Goal: Information Seeking & Learning: Find specific fact

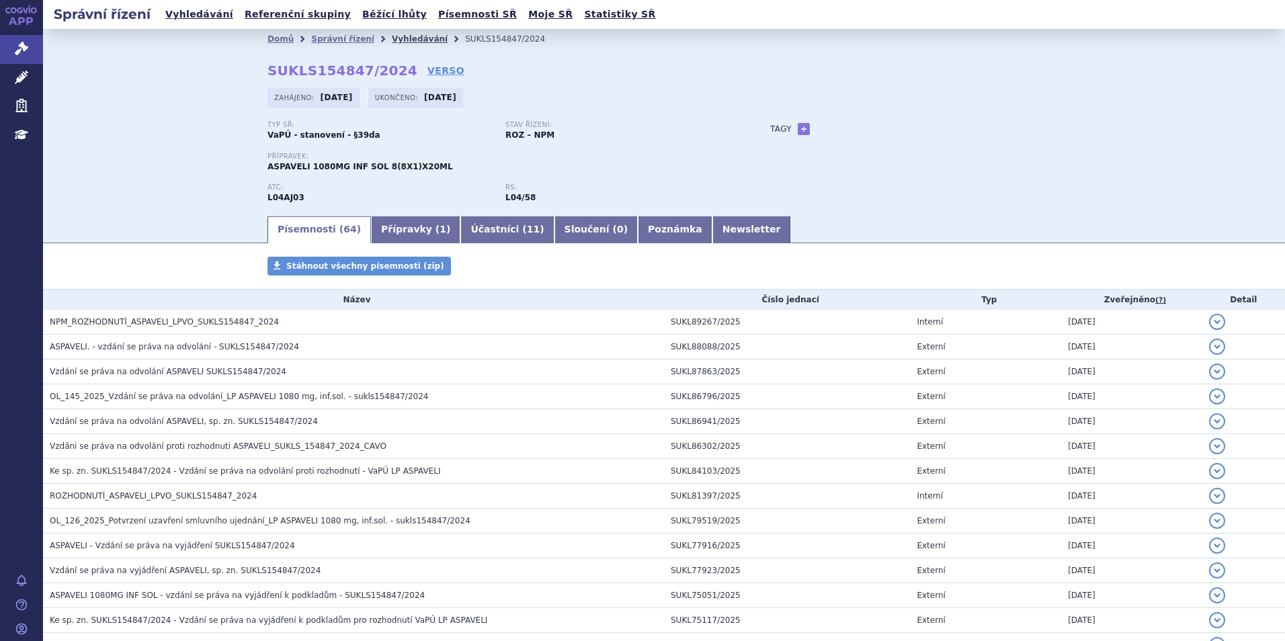
click at [399, 40] on link "Vyhledávání" at bounding box center [420, 38] width 56 height 9
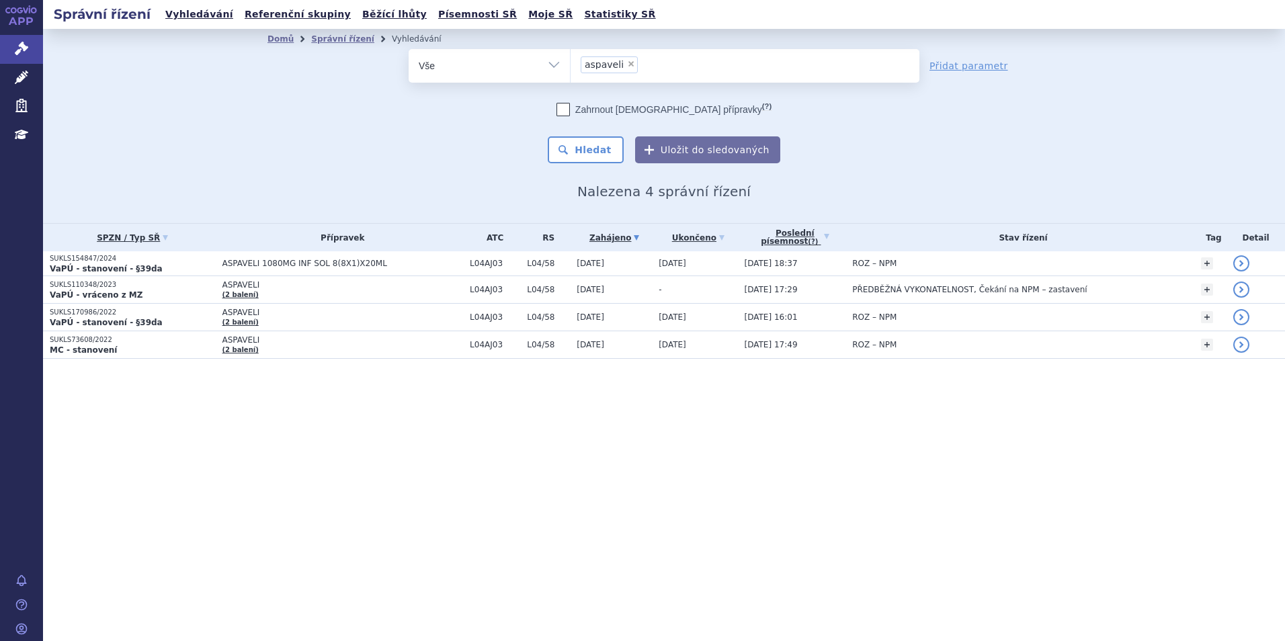
click at [627, 64] on span "×" at bounding box center [631, 64] width 8 height 8
click at [571, 64] on select "aspaveli" at bounding box center [570, 65] width 1 height 34
select select
click at [623, 64] on ul at bounding box center [745, 63] width 349 height 28
click at [571, 64] on select "aspaveli" at bounding box center [570, 65] width 1 height 34
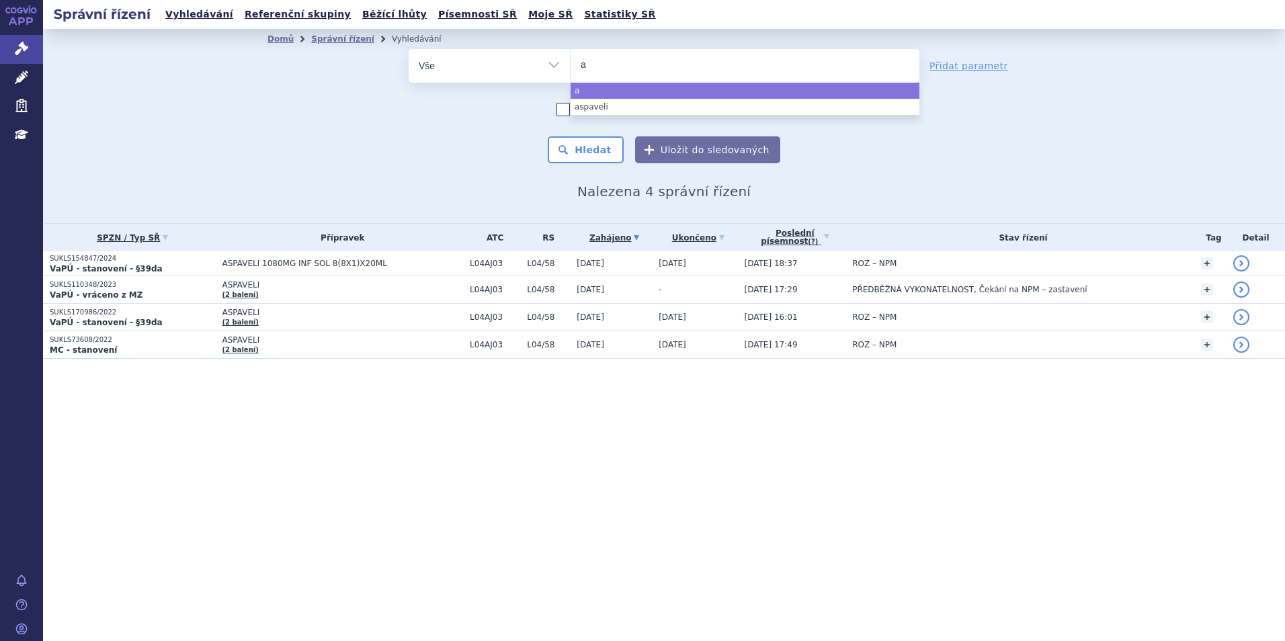
type input "ag"
type input "agam"
type input "agamre"
type input "agamree"
select select "agamree"
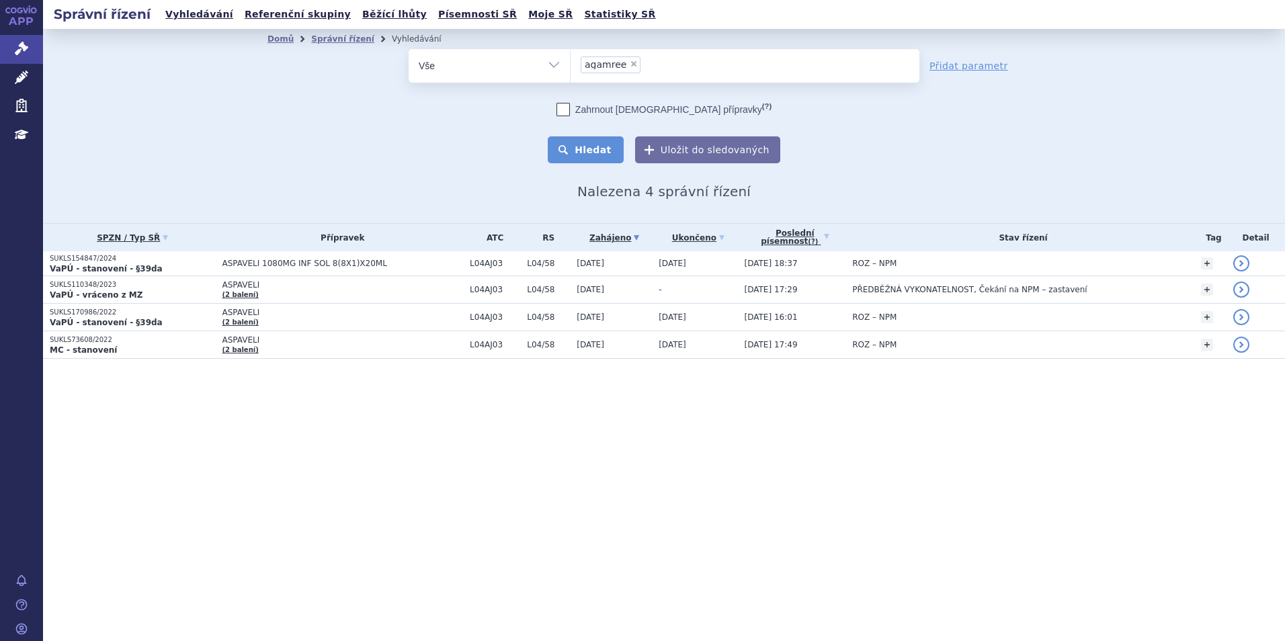
click at [601, 155] on button "Hledat" at bounding box center [586, 149] width 76 height 27
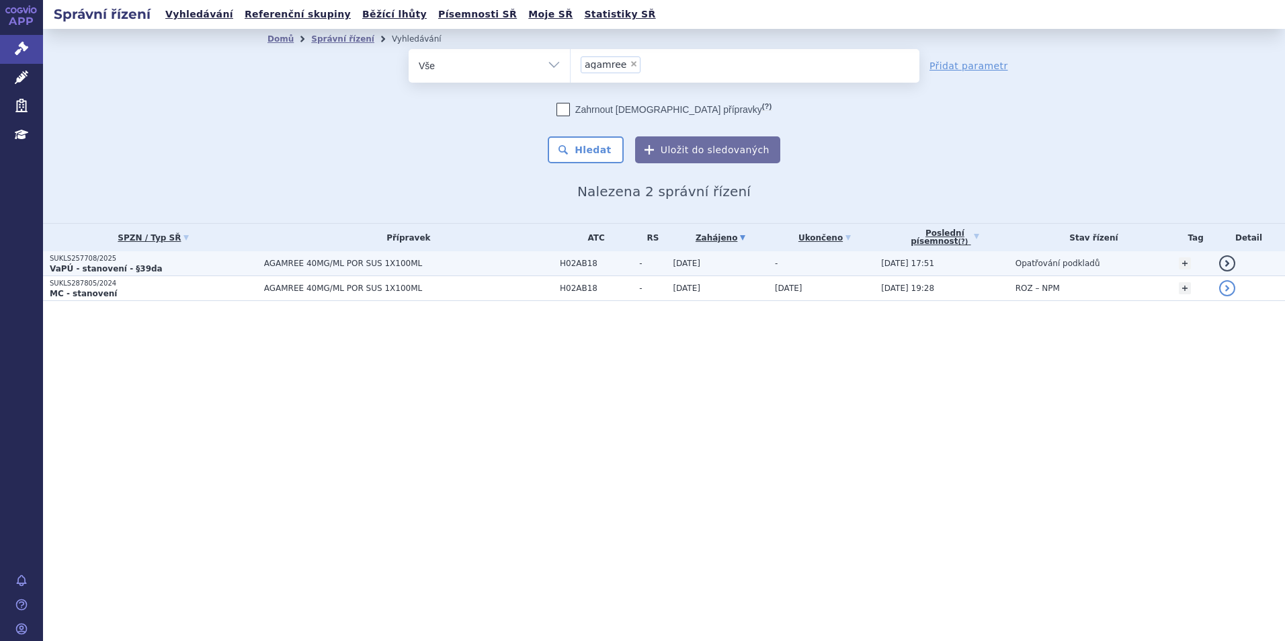
click at [228, 265] on p "VaPÚ - stanovení - §39da" at bounding box center [154, 268] width 208 height 11
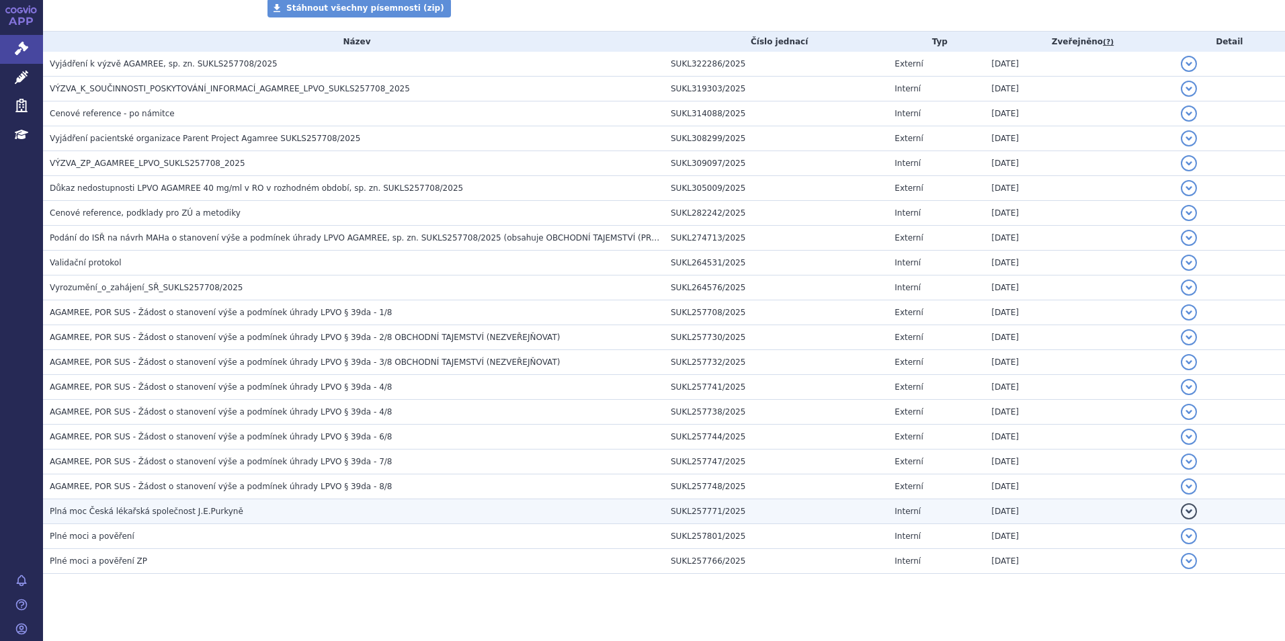
scroll to position [310, 0]
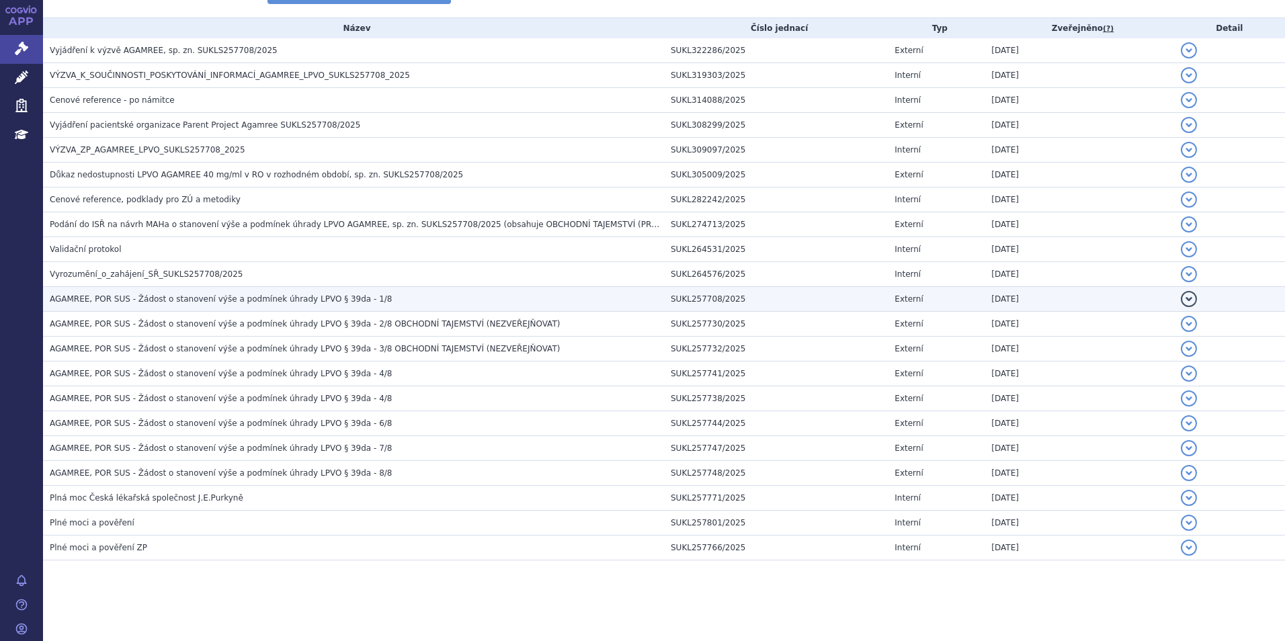
click at [374, 289] on td "AGAMREE, POR SUS - Žádost o stanovení výše a podmínek úhrady LPVO § 39da - 1/8" at bounding box center [353, 299] width 621 height 25
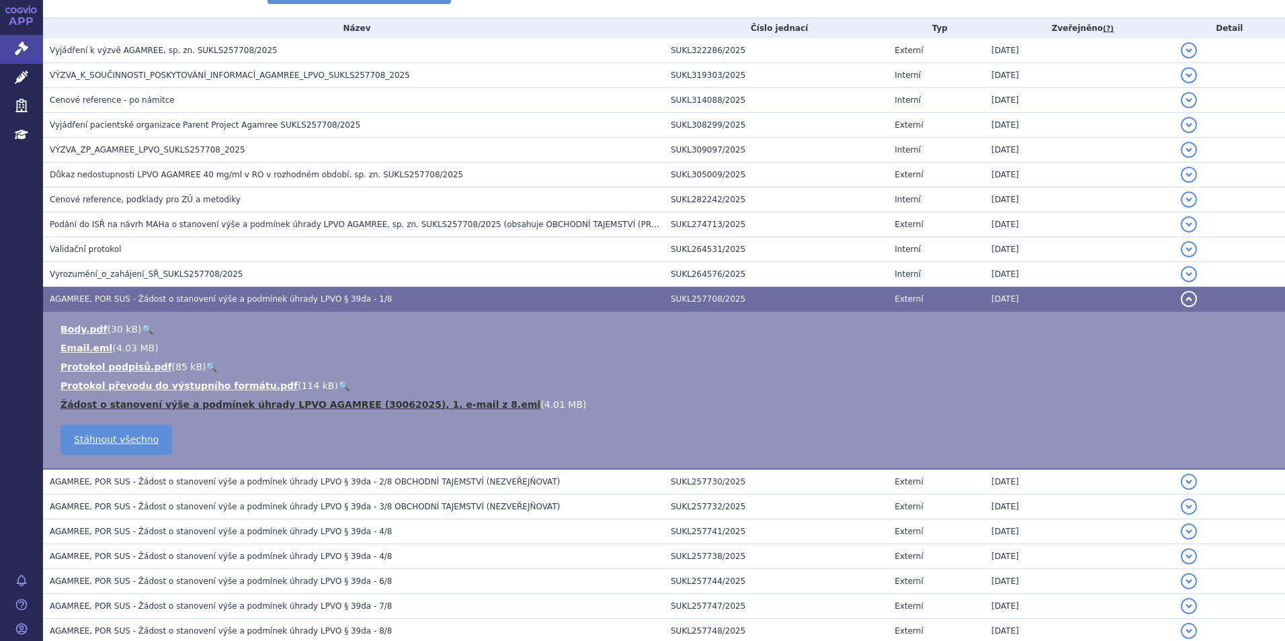
click at [427, 403] on link "Žádost o stanovení výše a podmínek úhrady LPVO AGAMREE (30062025), 1. e-mail z …" at bounding box center [300, 404] width 480 height 11
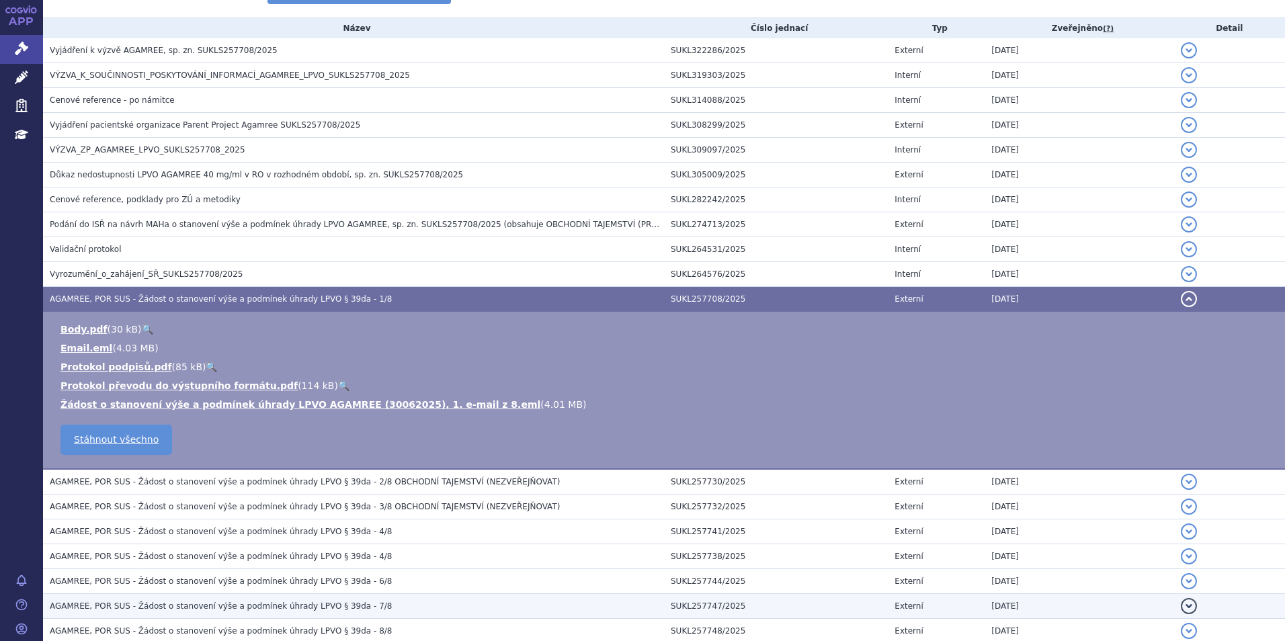
scroll to position [445, 0]
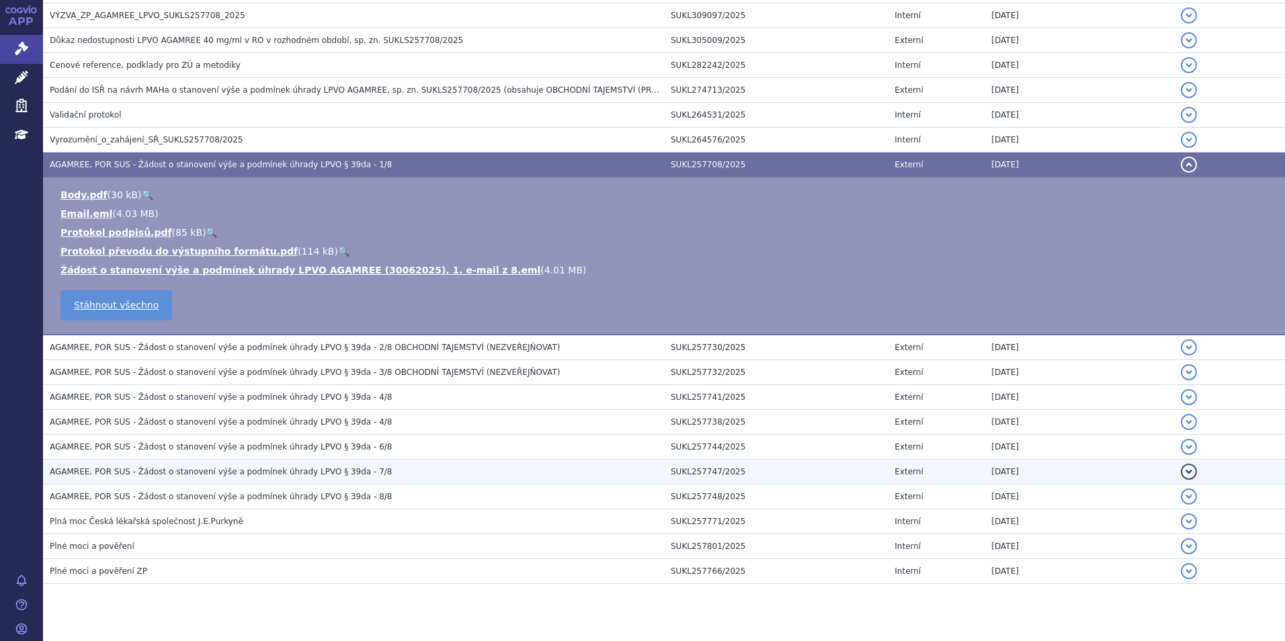
click at [356, 473] on h3 "AGAMREE, POR SUS - Žádost o stanovení výše a podmínek úhrady LPVO § 39da - 7/8" at bounding box center [357, 471] width 614 height 13
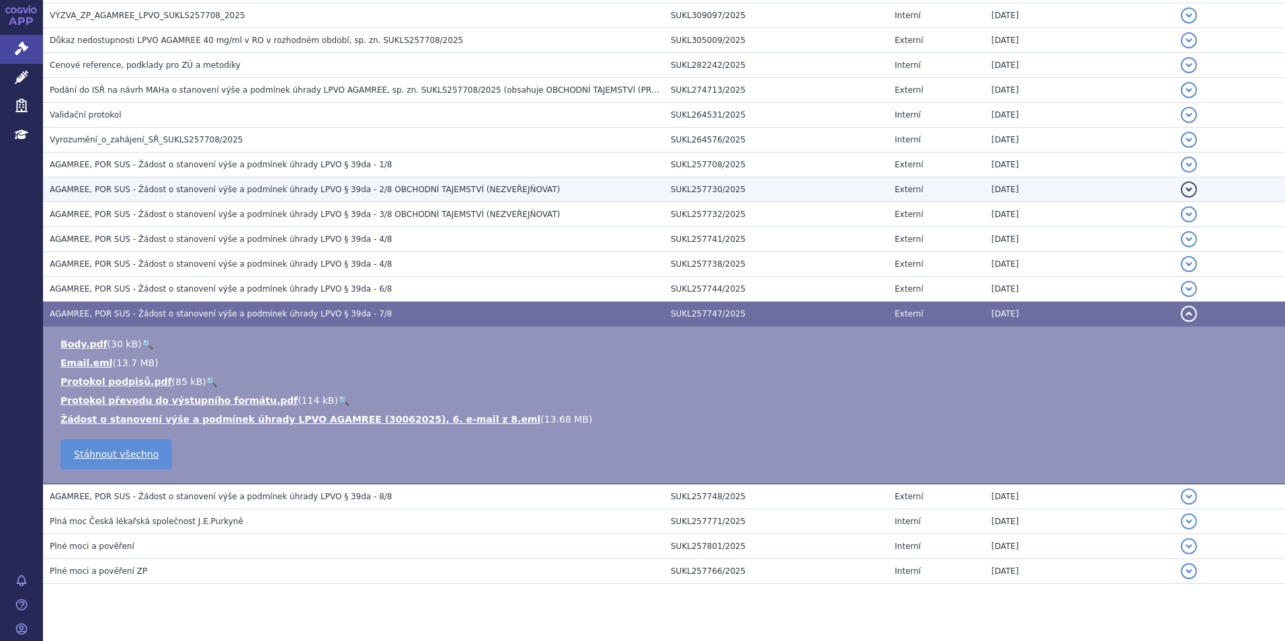
click at [304, 183] on h3 "AGAMREE, POR SUS - Žádost o stanovení výše a podmínek úhrady LPVO § 39da - 2/8 …" at bounding box center [357, 189] width 614 height 13
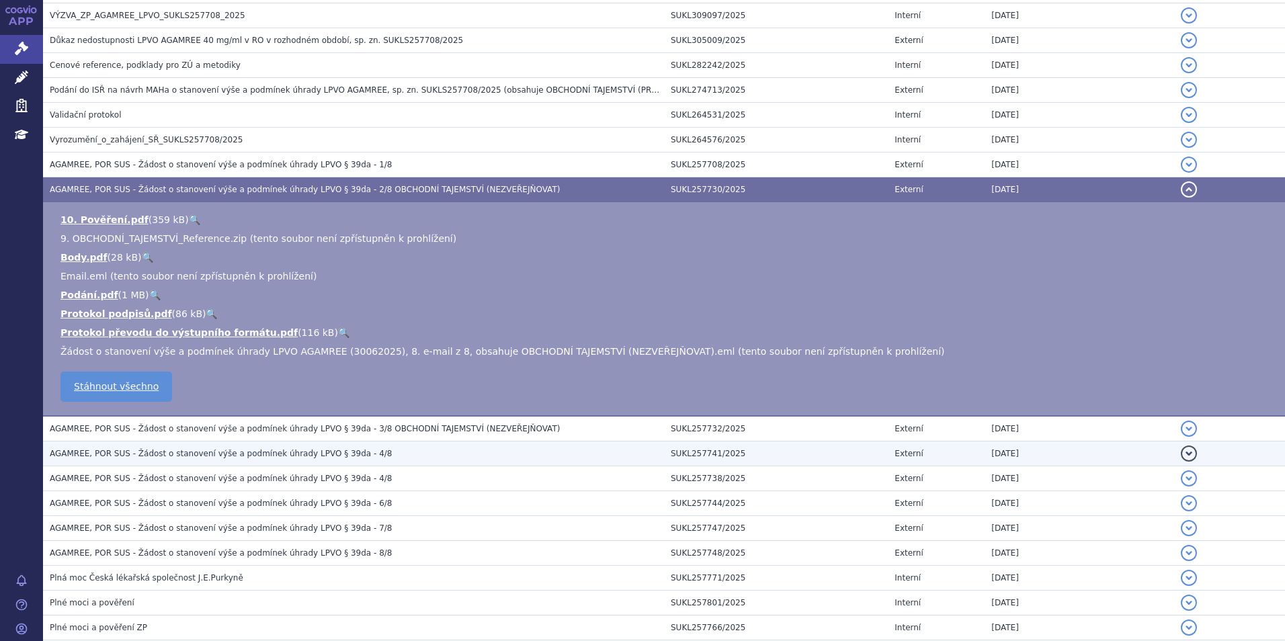
click at [307, 458] on span "AGAMREE, POR SUS - Žádost o stanovení výše a podmínek úhrady LPVO § 39da - 4/8" at bounding box center [221, 453] width 342 height 9
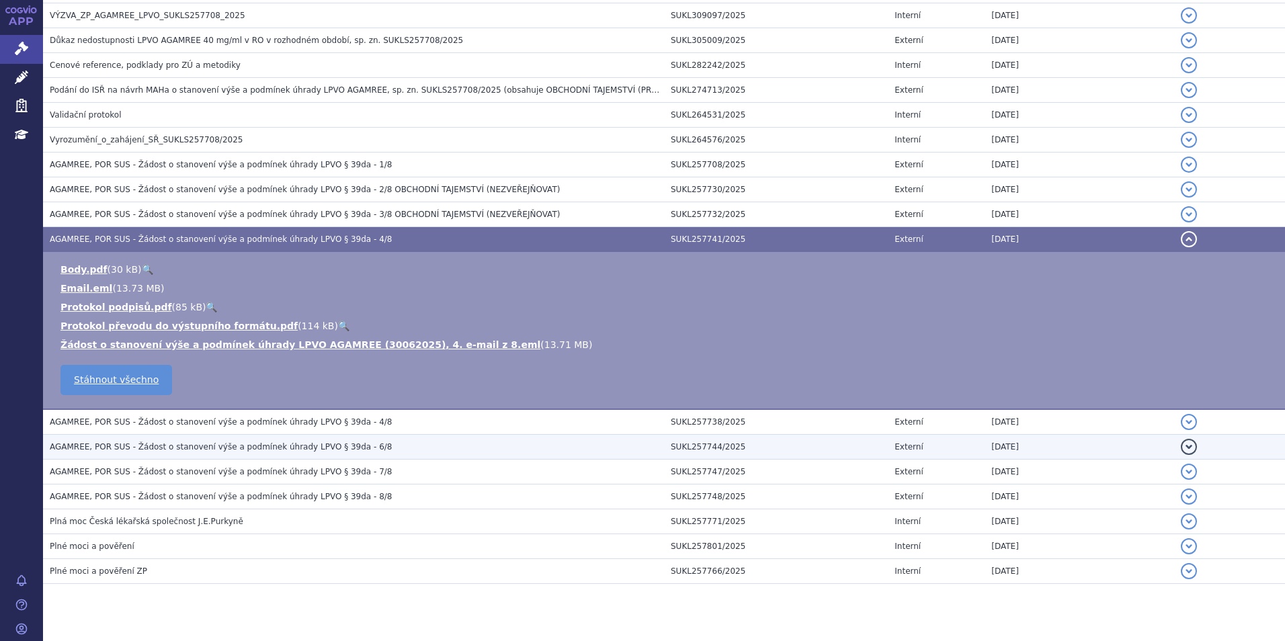
click at [301, 448] on span "AGAMREE, POR SUS - Žádost o stanovení výše a podmínek úhrady LPVO § 39da - 6/8" at bounding box center [221, 446] width 342 height 9
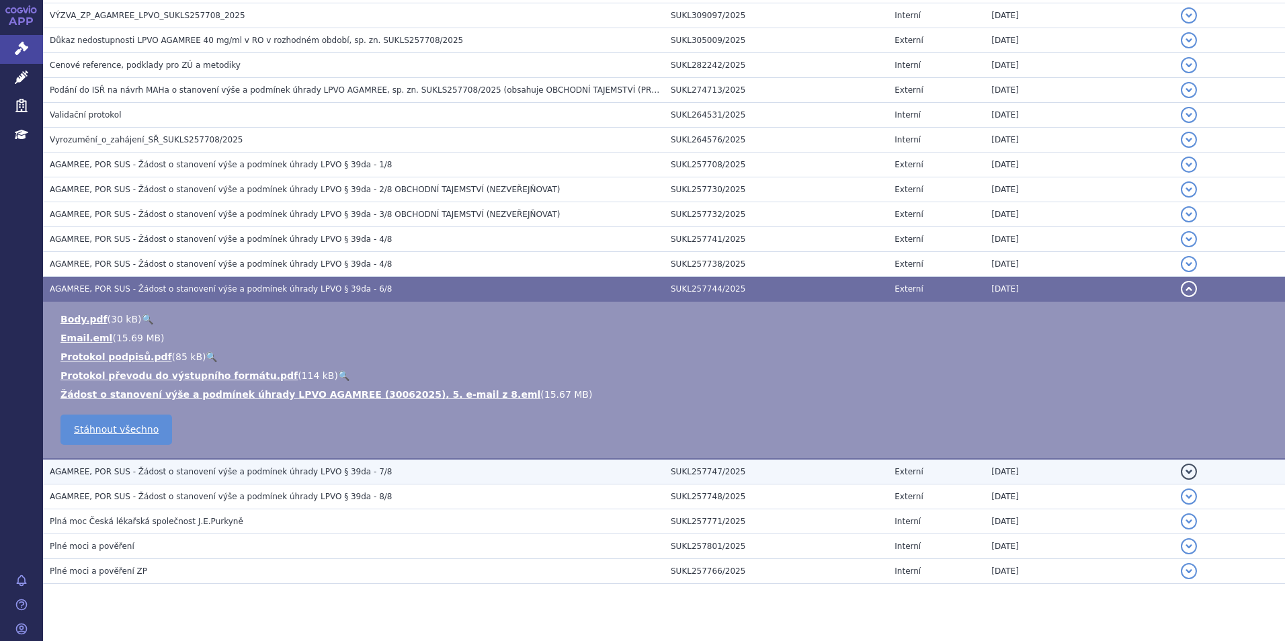
click at [288, 471] on span "AGAMREE, POR SUS - Žádost o stanovení výše a podmínek úhrady LPVO § 39da - 7/8" at bounding box center [221, 471] width 342 height 9
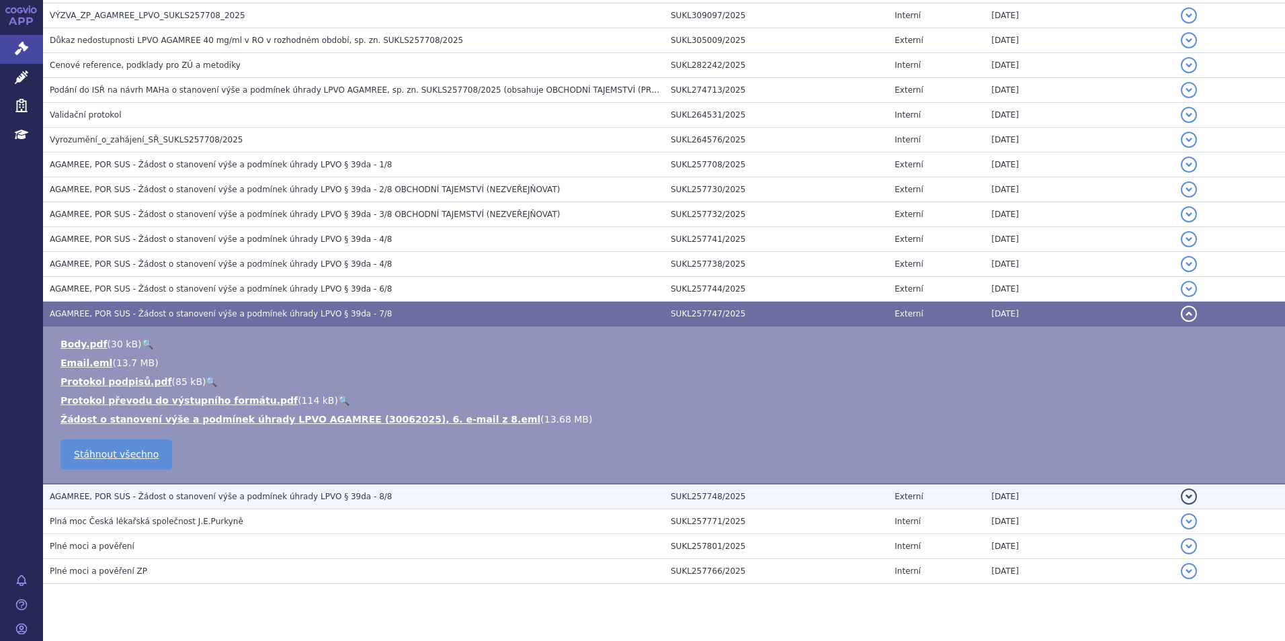
click at [293, 485] on td "AGAMREE, POR SUS - Žádost o stanovení výše a podmínek úhrady LPVO § 39da - 8/8" at bounding box center [353, 497] width 621 height 26
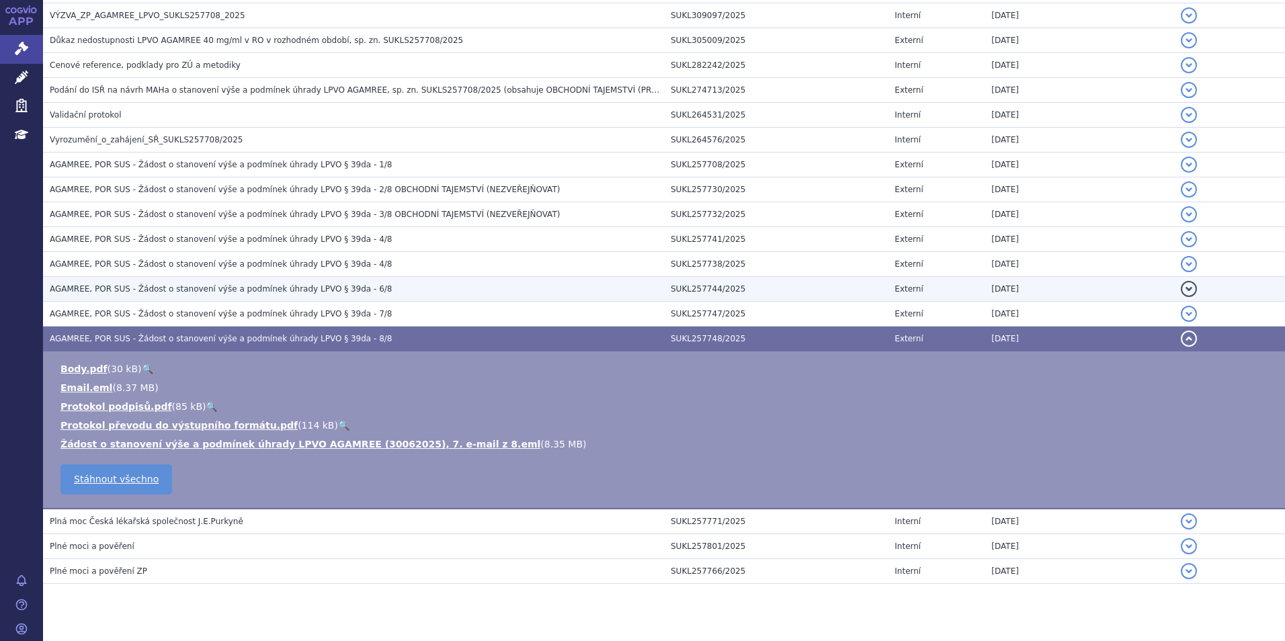
click at [249, 293] on span "AGAMREE, POR SUS - Žádost o stanovení výše a podmínek úhrady LPVO § 39da - 6/8" at bounding box center [221, 288] width 342 height 9
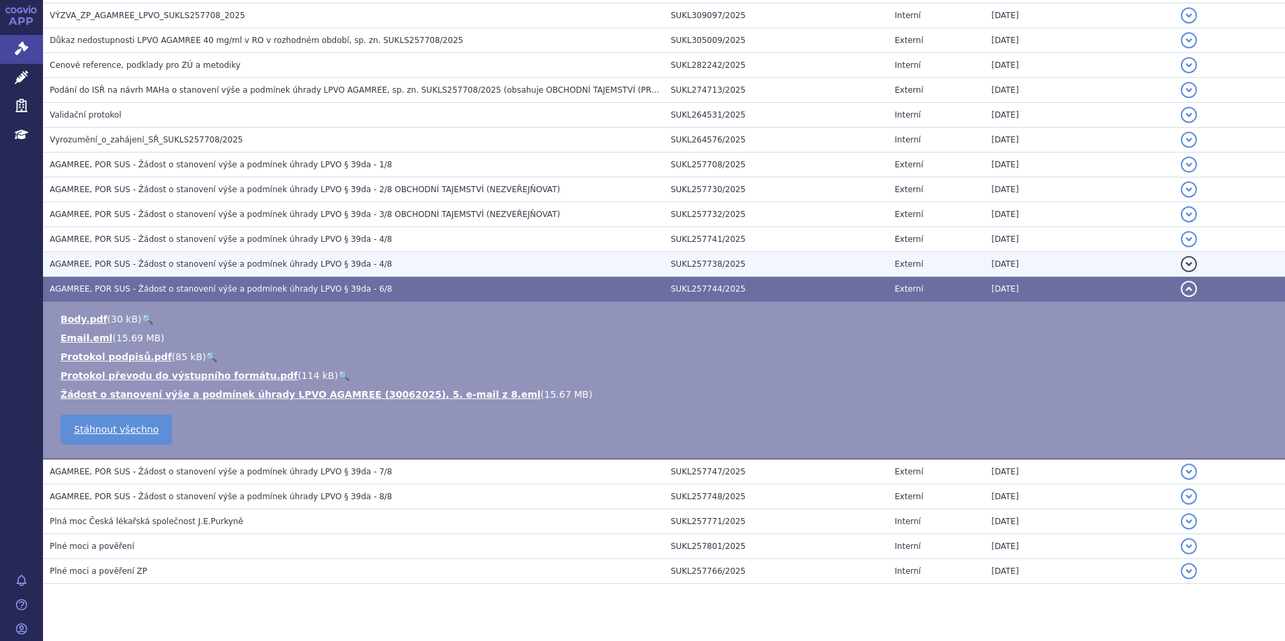
click at [246, 267] on span "AGAMREE, POR SUS - Žádost o stanovení výše a podmínek úhrady LPVO § 39da - 4/8" at bounding box center [221, 263] width 342 height 9
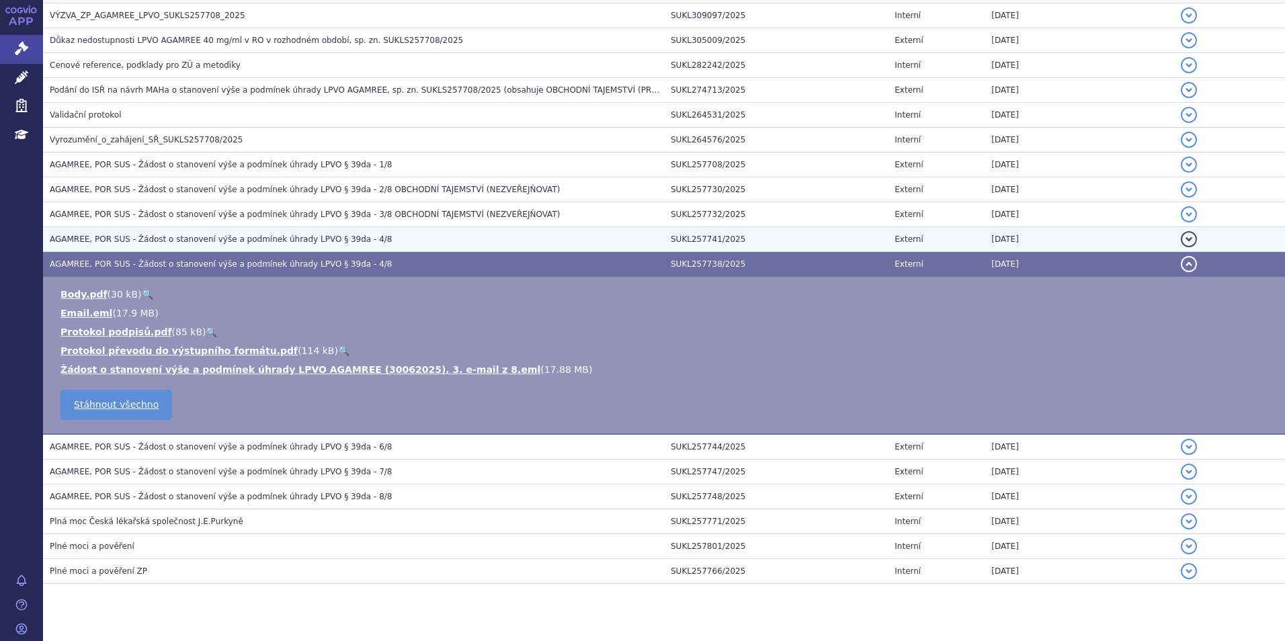
click at [246, 243] on span "AGAMREE, POR SUS - Žádost o stanovení výše a podmínek úhrady LPVO § 39da - 4/8" at bounding box center [221, 239] width 342 height 9
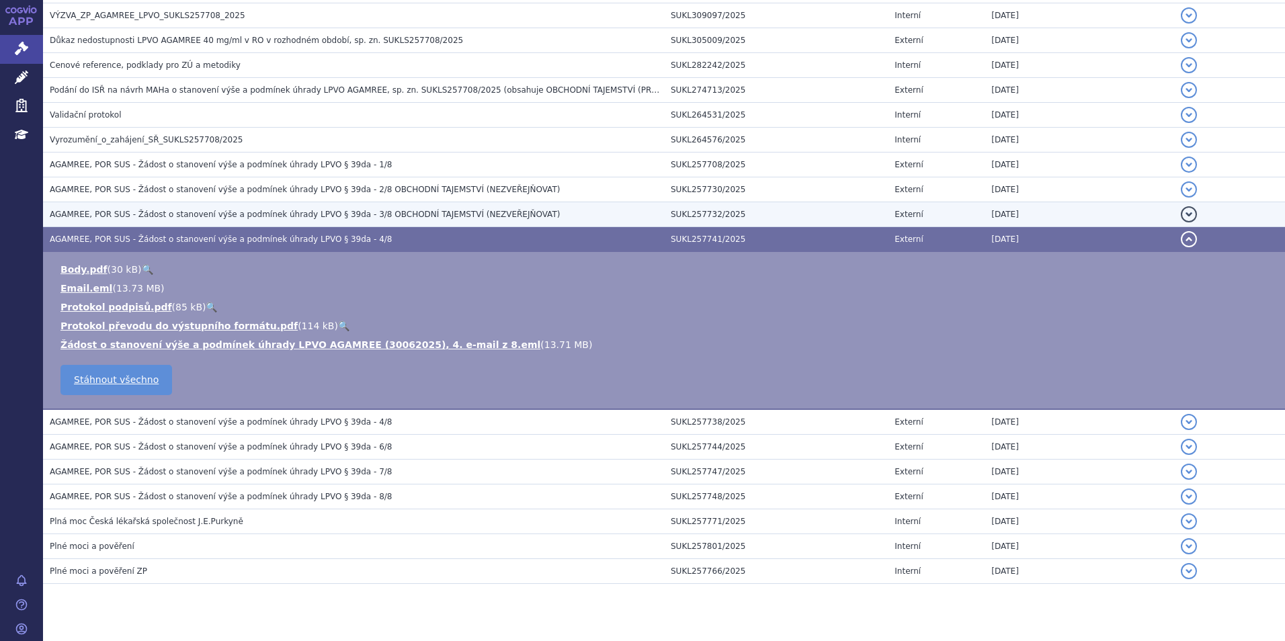
click at [250, 218] on span "AGAMREE, POR SUS - Žádost o stanovení výše a podmínek úhrady LPVO § 39da - 3/8 …" at bounding box center [305, 214] width 510 height 9
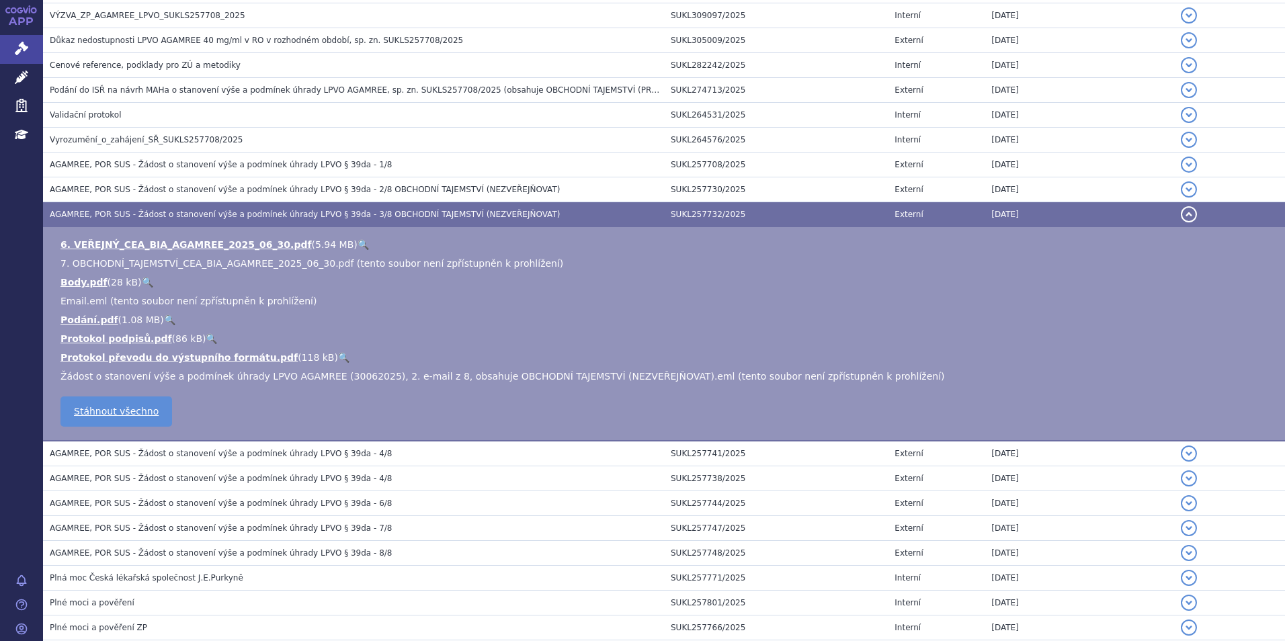
click at [357, 246] on link "🔍" at bounding box center [362, 244] width 11 height 11
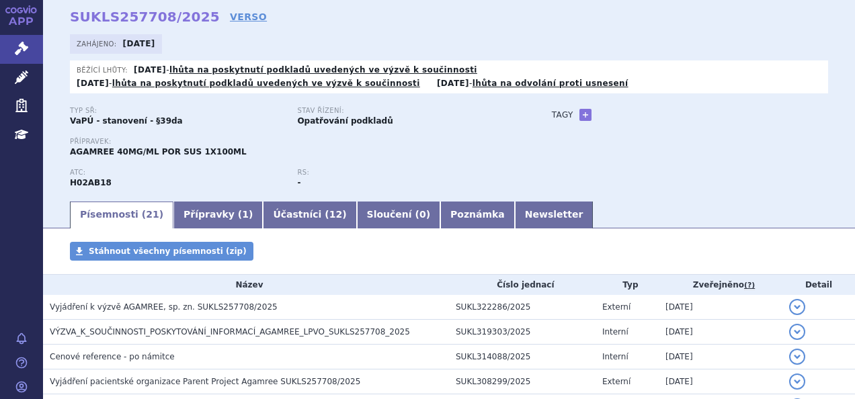
scroll to position [0, 0]
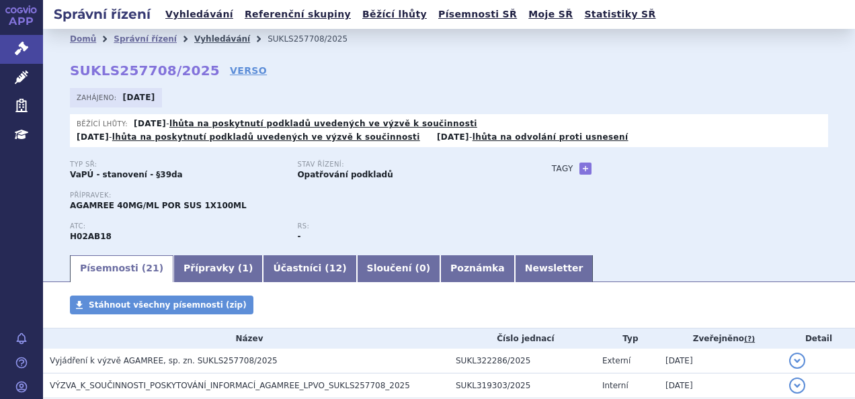
click at [209, 35] on link "Vyhledávání" at bounding box center [222, 38] width 56 height 9
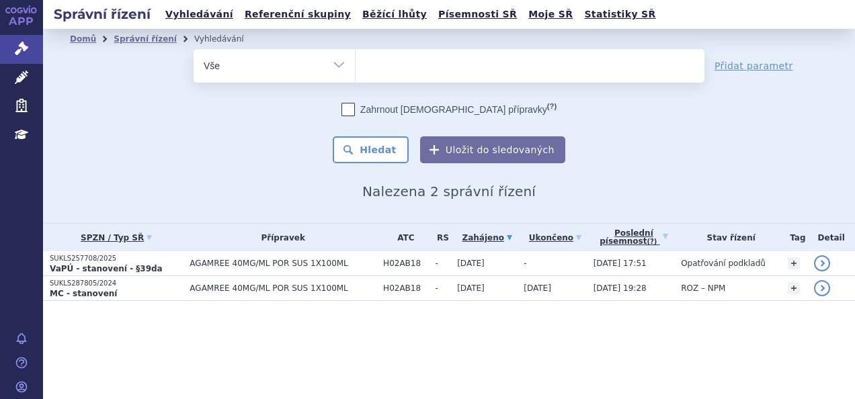
select select
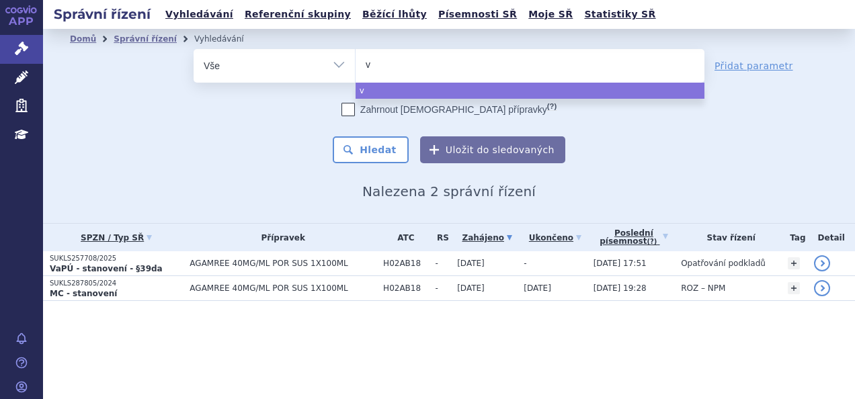
type input "vy"
type input "vyd"
type input "vydur"
type input "vydura"
select select "vydura"
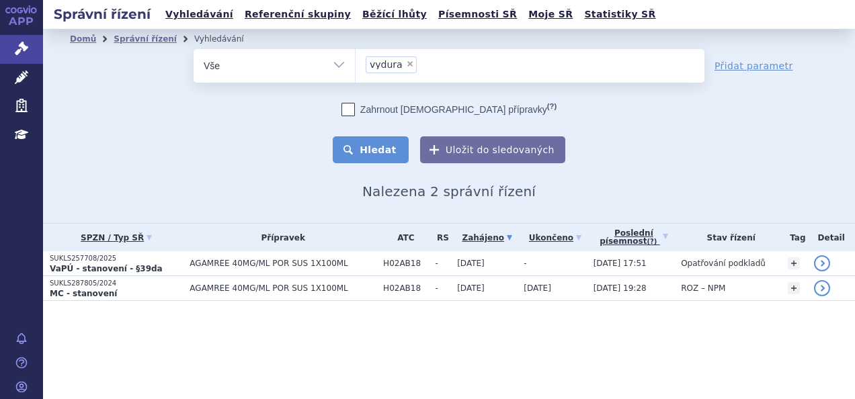
click at [370, 148] on button "Hledat" at bounding box center [371, 149] width 76 height 27
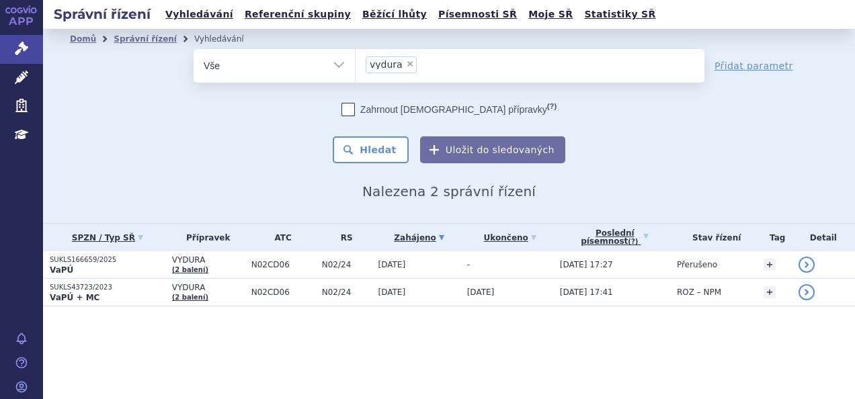
click at [137, 269] on p "VaPÚ" at bounding box center [108, 270] width 116 height 11
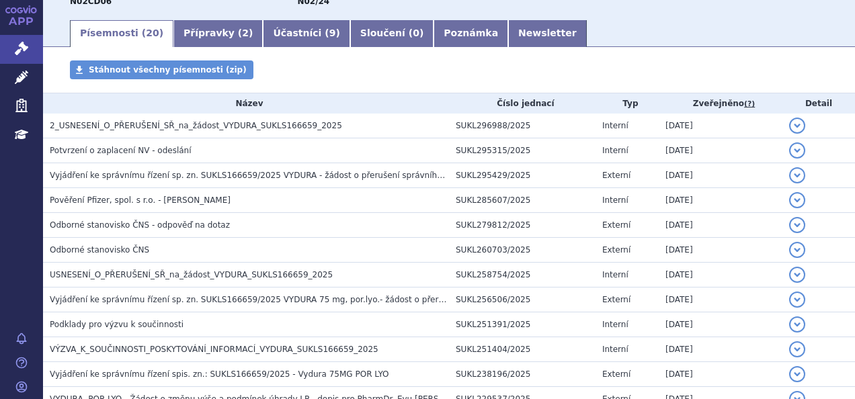
scroll to position [211, 0]
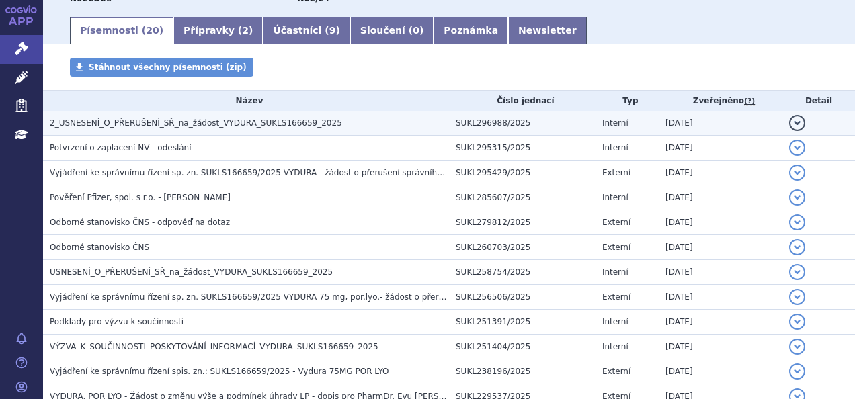
click at [205, 120] on span "2_USNESENÍ_O_PŘERUŠENÍ_SŘ_na_žádost_VYDURA_SUKLS166659_2025" at bounding box center [196, 122] width 292 height 9
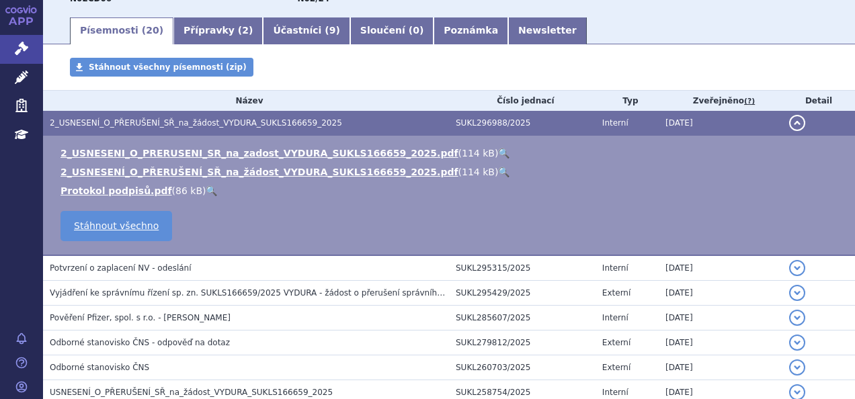
click at [498, 155] on link "🔍" at bounding box center [503, 153] width 11 height 11
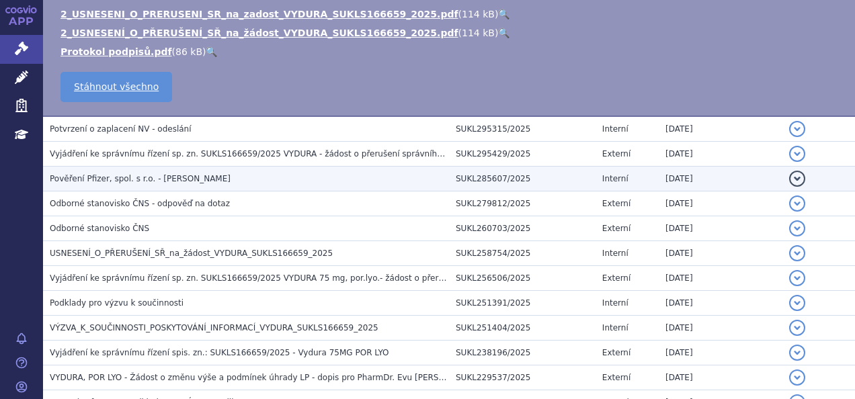
scroll to position [360, 0]
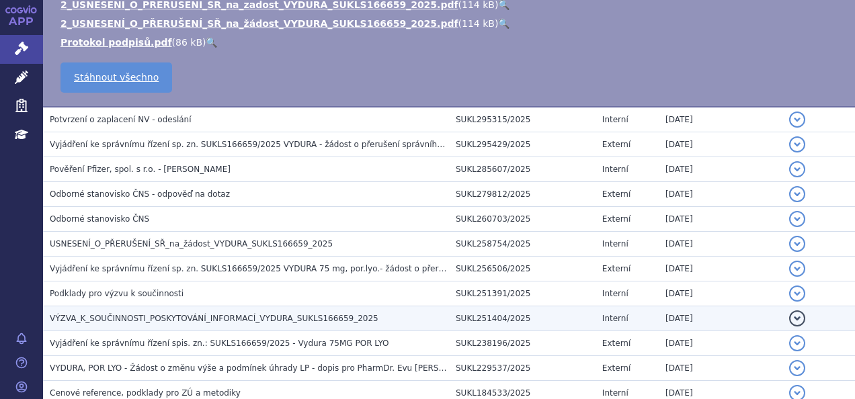
click at [260, 316] on span "VÝZVA_K_SOUČINNOSTI_POSKYTOVÁNÍ_INFORMACÍ_VYDURA_SUKLS166659_2025" at bounding box center [214, 318] width 329 height 9
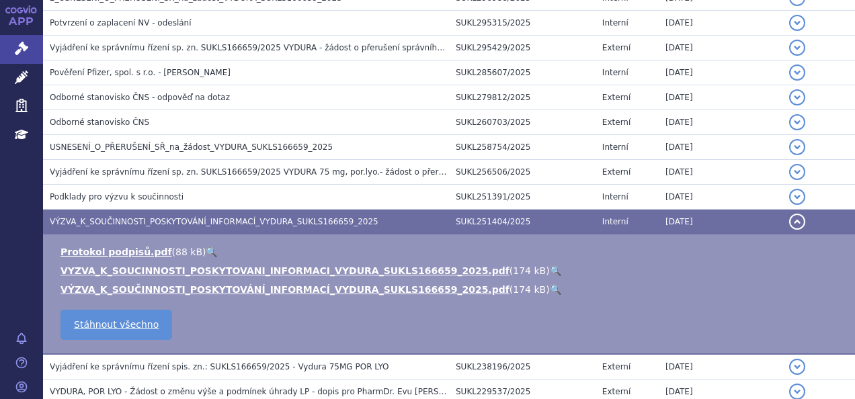
scroll to position [337, 0]
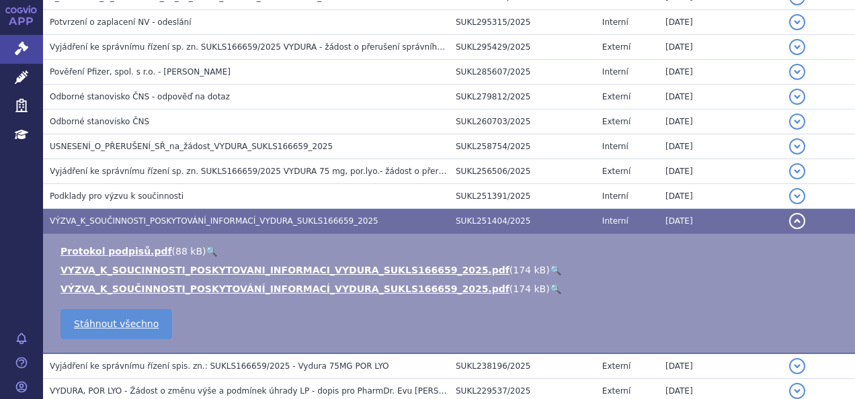
click at [550, 269] on link "🔍" at bounding box center [555, 270] width 11 height 11
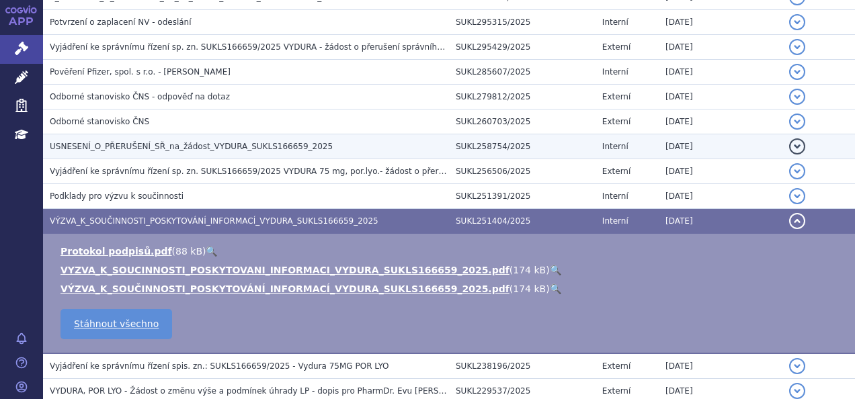
click at [144, 146] on span "USNESENÍ_O_PŘERUŠENÍ_SŘ_na_žádost_VYDURA_SUKLS166659_2025" at bounding box center [191, 146] width 283 height 9
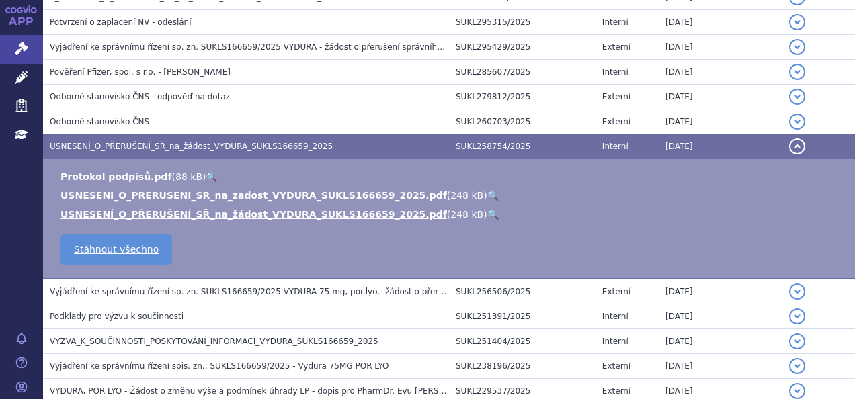
click at [487, 196] on link "🔍" at bounding box center [492, 195] width 11 height 11
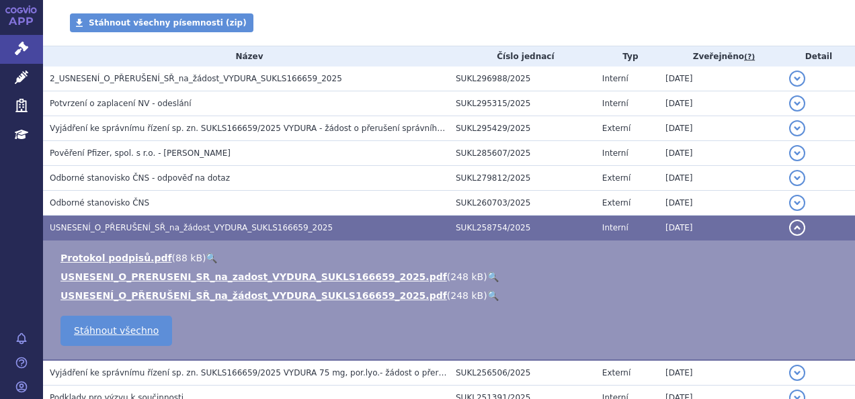
scroll to position [239, 0]
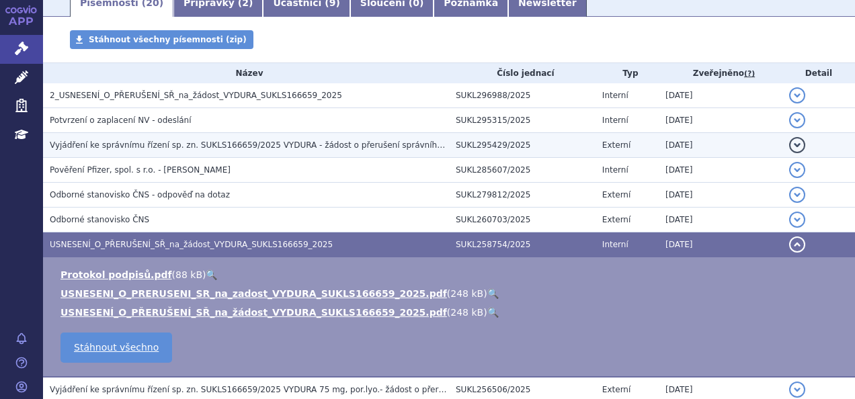
click at [185, 137] on td "Vyjádření ke správnímu řízení sp. zn. SUKLS166659/2025 VYDURA - žádost o přeruš…" at bounding box center [246, 145] width 406 height 25
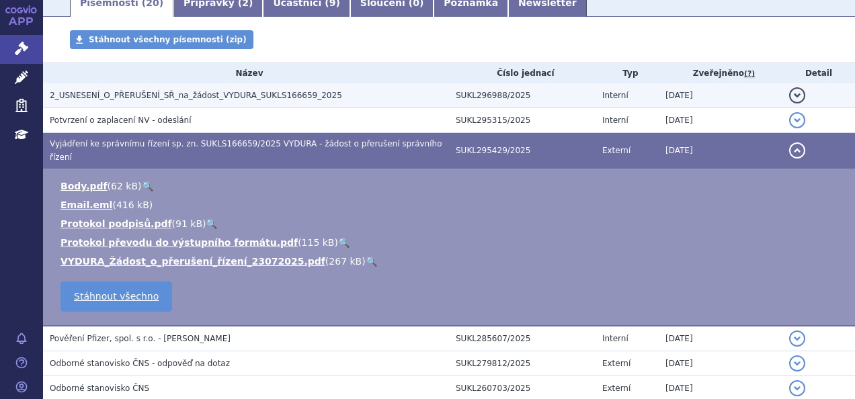
click at [257, 84] on td "2_USNESENÍ_O_PŘERUŠENÍ_SŘ_na_žádost_VYDURA_SUKLS166659_2025" at bounding box center [246, 95] width 406 height 25
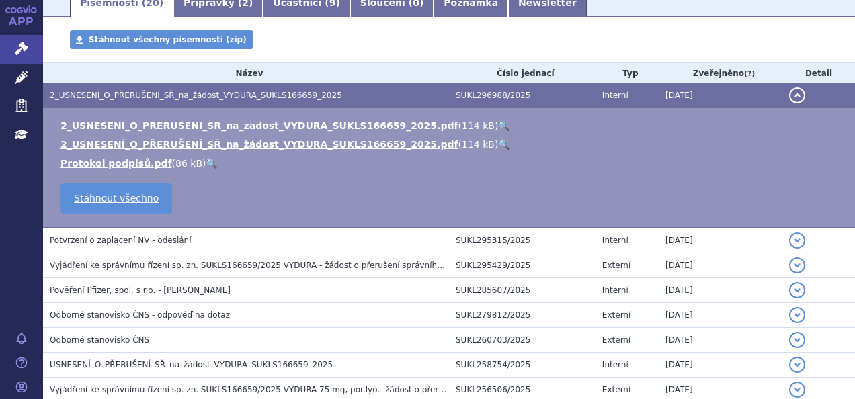
click at [498, 124] on link "🔍" at bounding box center [503, 125] width 11 height 11
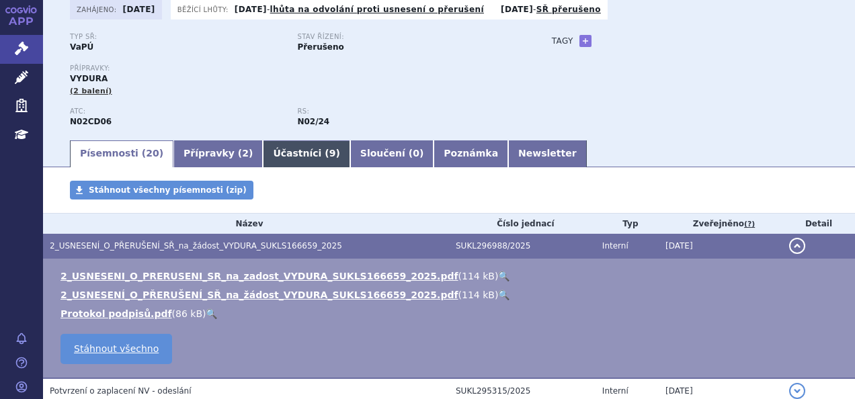
scroll to position [95, 0]
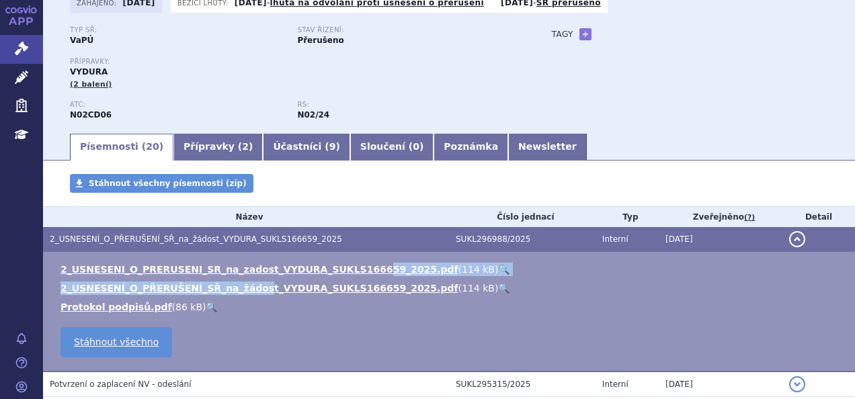
drag, startPoint x: 241, startPoint y: 278, endPoint x: 341, endPoint y: 259, distance: 102.5
click at [341, 259] on td "2_USNESENI_O_PRERUSENI_SR_na_zadost_VYDURA_SUKLS166659_2025.pdf ( 114 kB ) 🔍 2_…" at bounding box center [449, 312] width 812 height 120
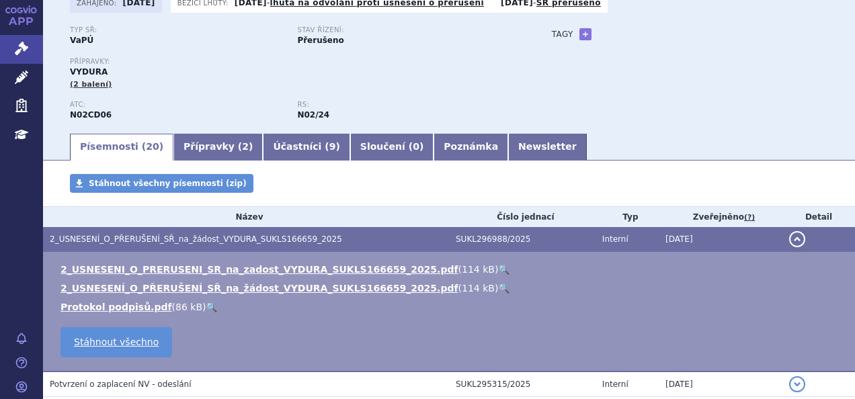
click at [602, 123] on div "Typ SŘ: VaPÚ Stav řízení: Přerušeno Přípravky: VYDURA (2 balení) ATC: N02CD06 R…" at bounding box center [449, 79] width 758 height 106
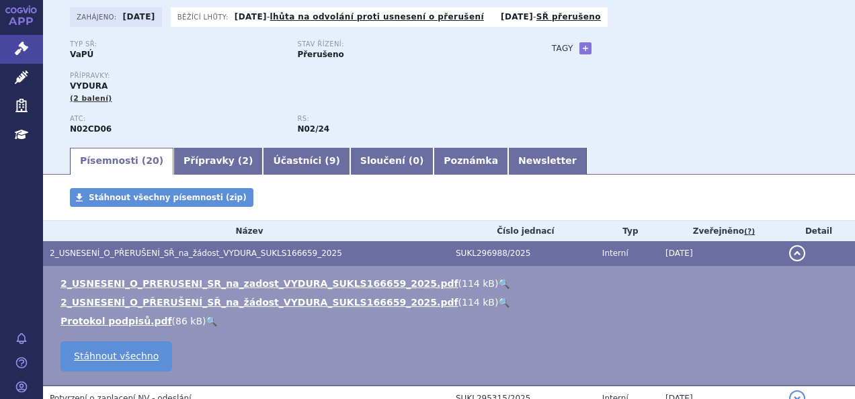
scroll to position [0, 0]
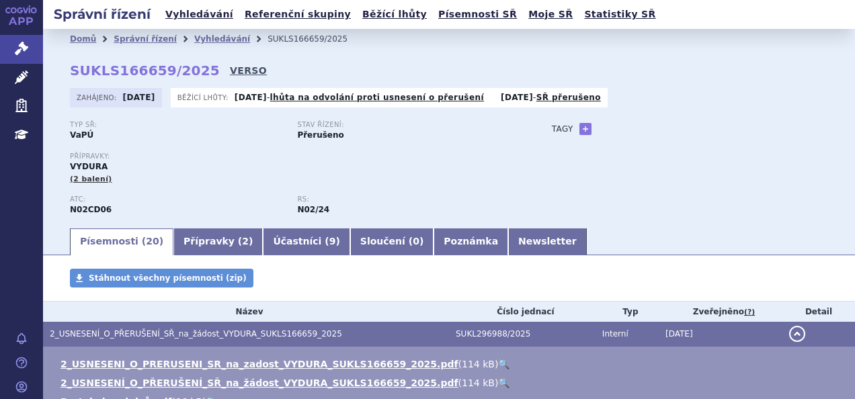
click at [230, 73] on link "VERSO" at bounding box center [248, 70] width 37 height 13
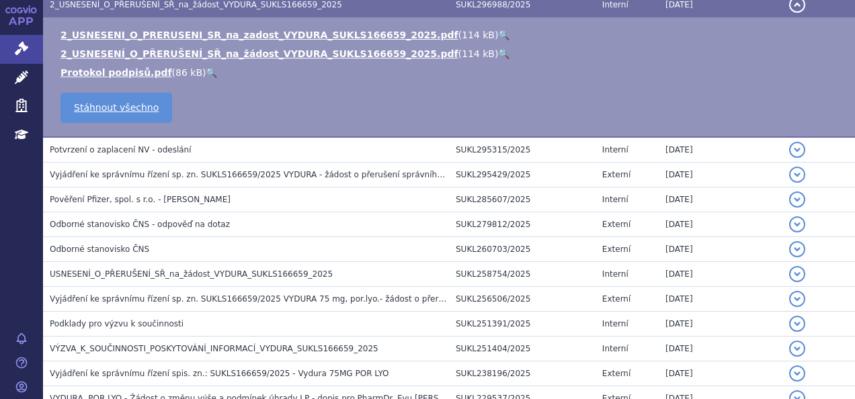
scroll to position [334, 0]
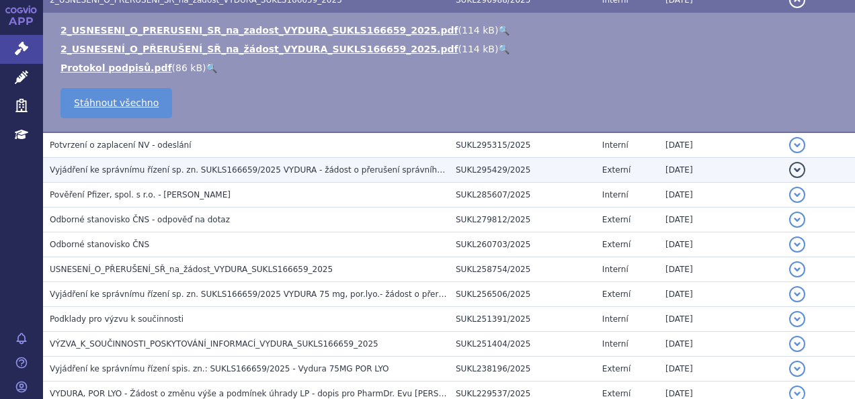
click at [199, 169] on span "Vyjádření ke správnímu řízení sp. zn. SUKLS166659/2025 VYDURA - žádost o přeruš…" at bounding box center [258, 169] width 417 height 9
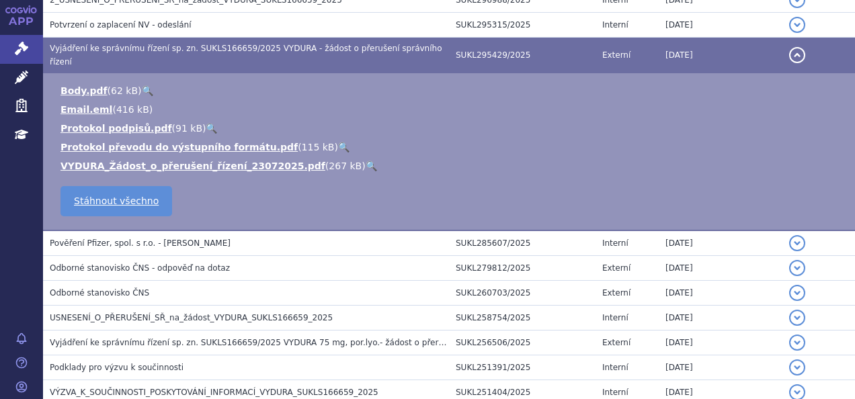
click at [366, 161] on link "🔍" at bounding box center [371, 166] width 11 height 11
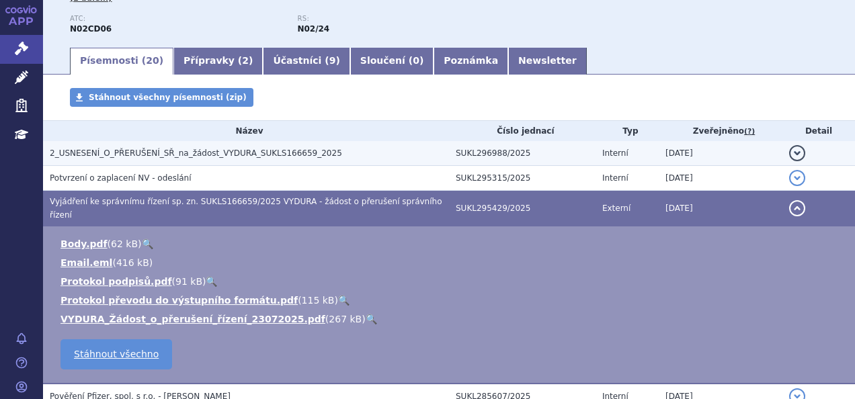
scroll to position [0, 0]
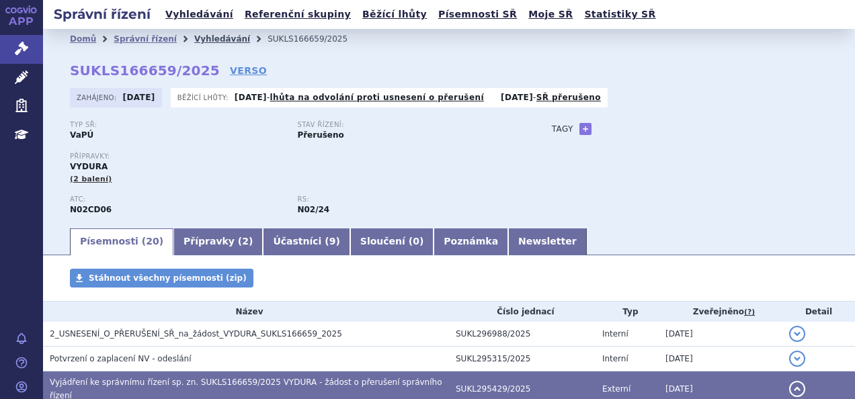
click at [200, 40] on link "Vyhledávání" at bounding box center [222, 38] width 56 height 9
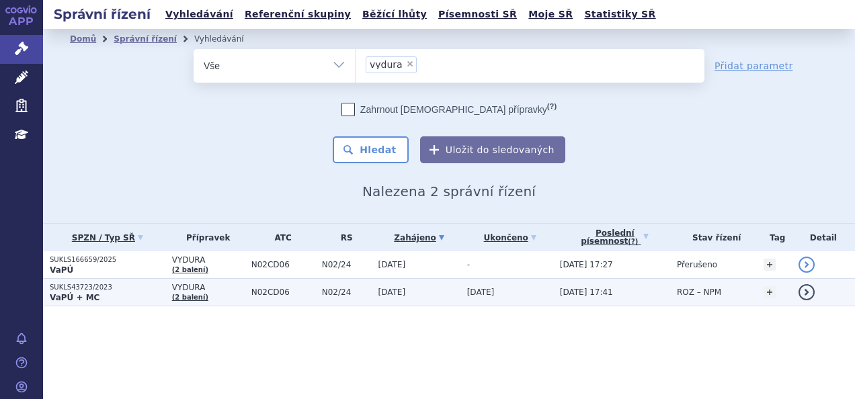
click at [157, 298] on p "VaPÚ + MC" at bounding box center [108, 297] width 116 height 11
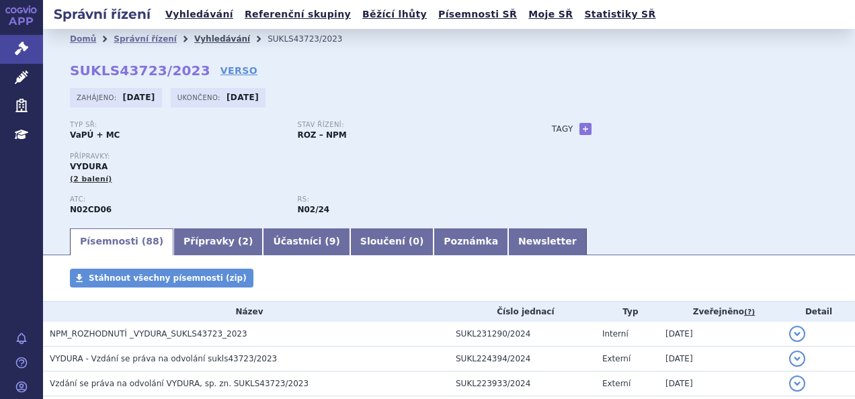
click at [215, 36] on link "Vyhledávání" at bounding box center [222, 38] width 56 height 9
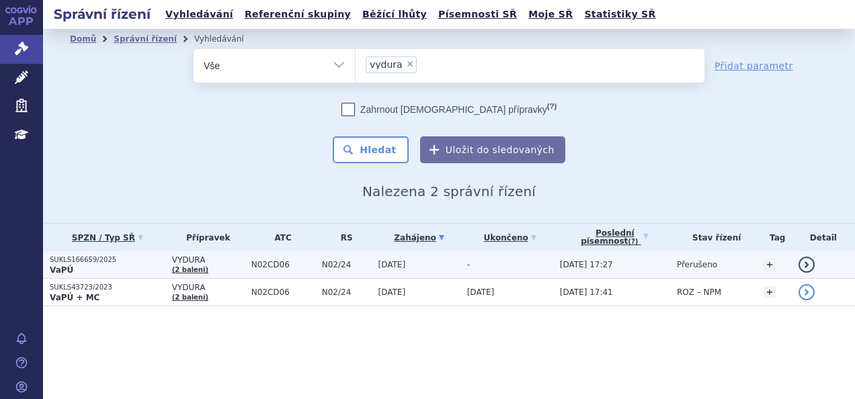
click at [129, 261] on p "SUKLS166659/2025" at bounding box center [108, 259] width 116 height 9
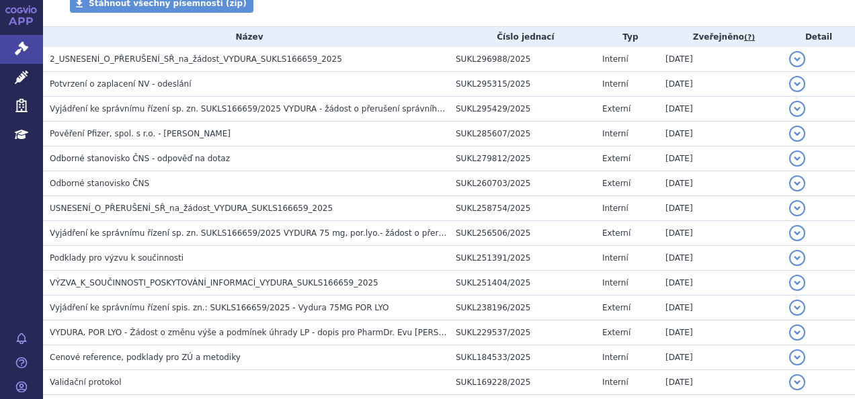
scroll to position [276, 0]
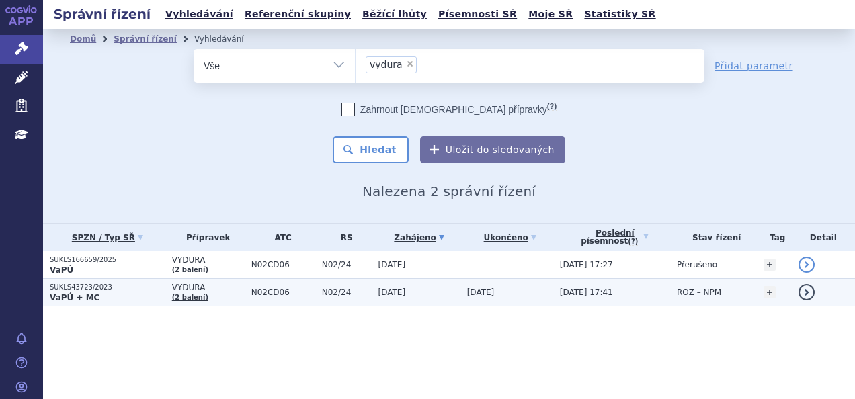
click at [126, 300] on p "VaPÚ + MC" at bounding box center [108, 297] width 116 height 11
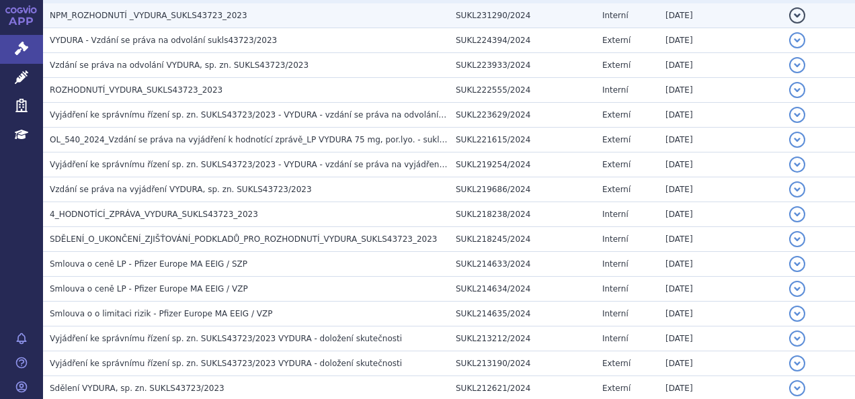
scroll to position [331, 0]
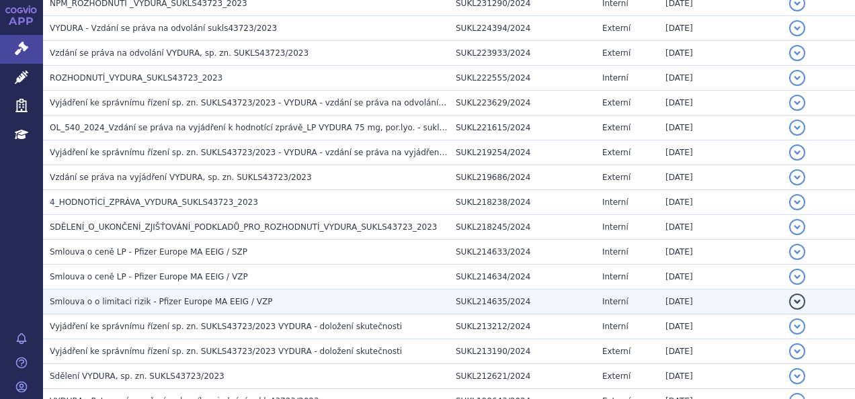
click at [243, 297] on span "Smlouva o o limitaci rizik - Pfizer Europe MA EEIG / VZP" at bounding box center [161, 301] width 222 height 9
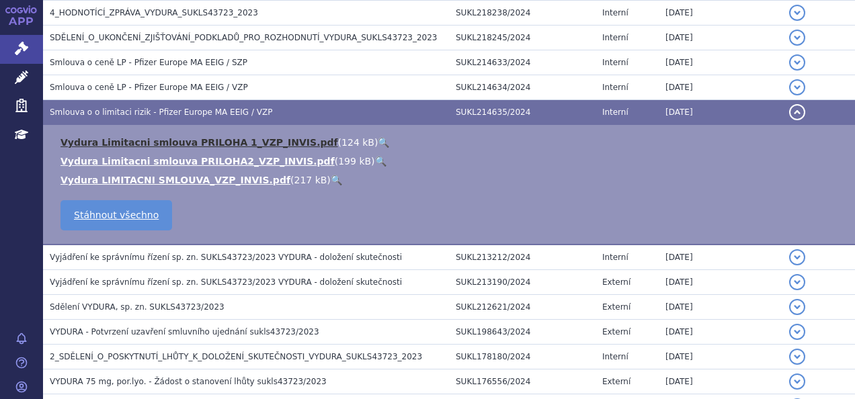
scroll to position [521, 0]
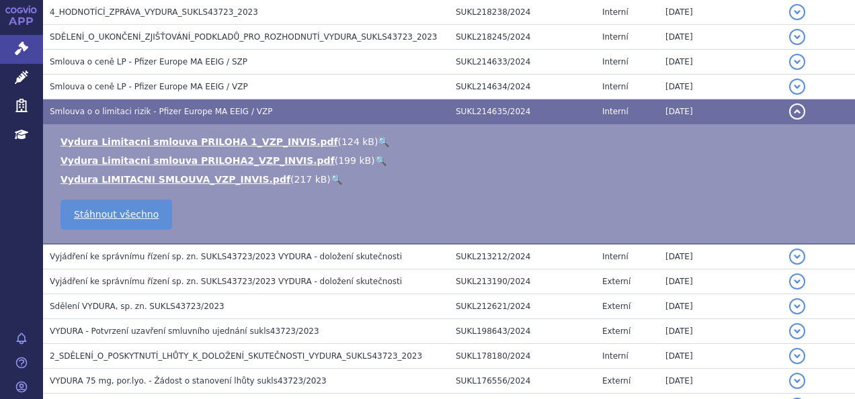
click at [378, 141] on link "🔍" at bounding box center [383, 141] width 11 height 11
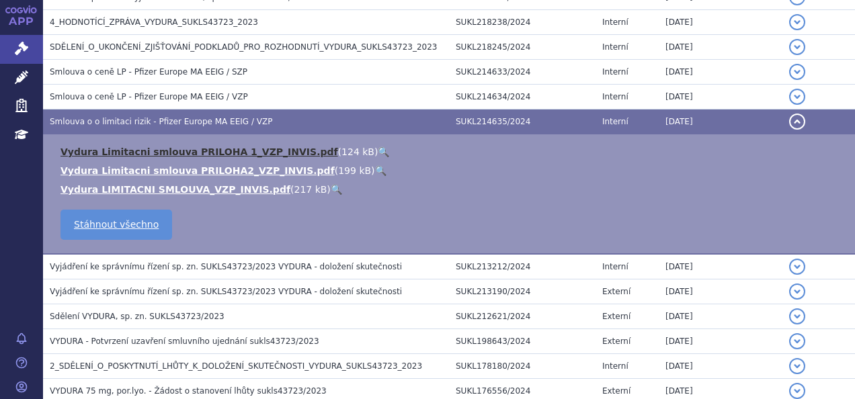
scroll to position [511, 0]
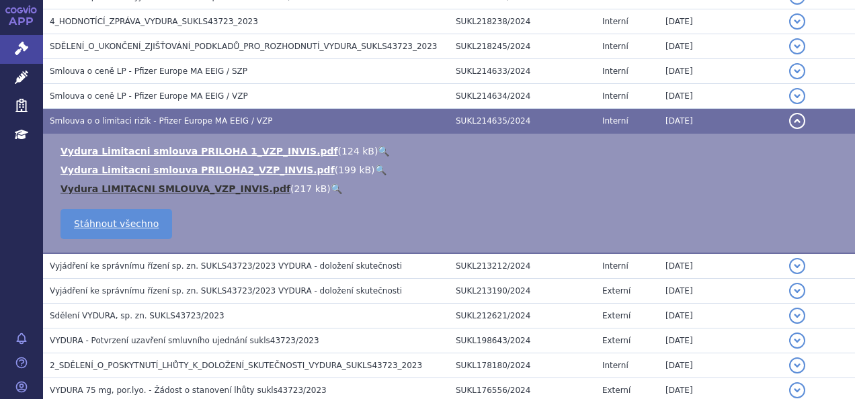
click at [224, 184] on link "Vydura LIMITACNI SMLOUVA_VZP_INVIS.pdf" at bounding box center [175, 188] width 230 height 11
click at [331, 187] on link "🔍" at bounding box center [336, 188] width 11 height 11
